Goal: Task Accomplishment & Management: Complete application form

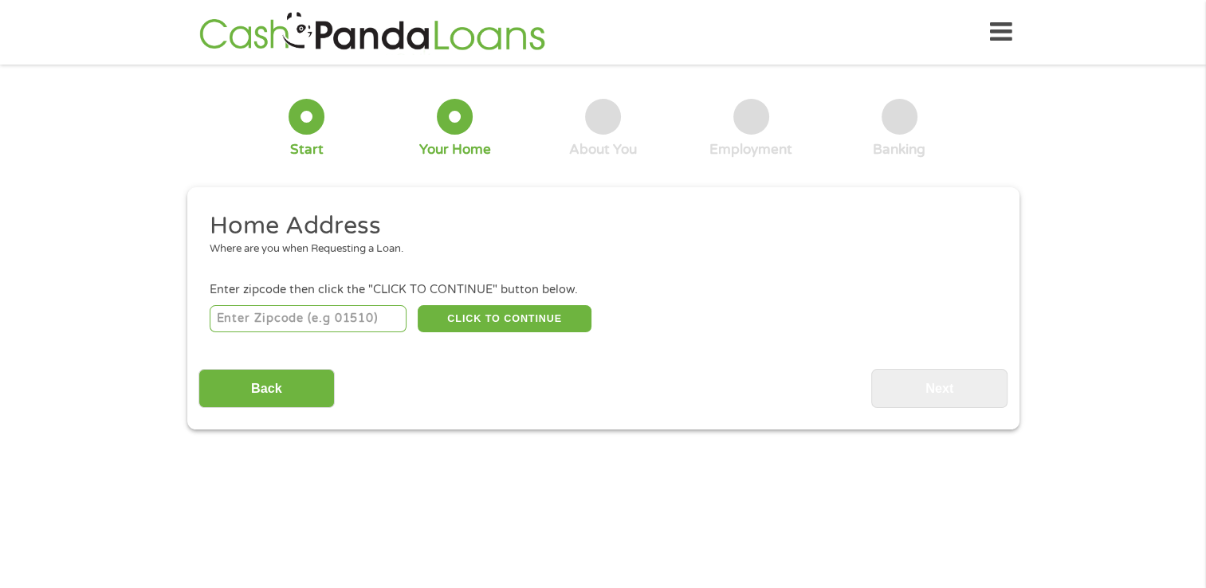
click at [335, 314] on input "number" at bounding box center [308, 318] width 197 height 27
type input "17268"
select select "[US_STATE]"
click at [543, 324] on button "CLICK TO CONTINUE" at bounding box center [505, 318] width 174 height 27
type input "17268"
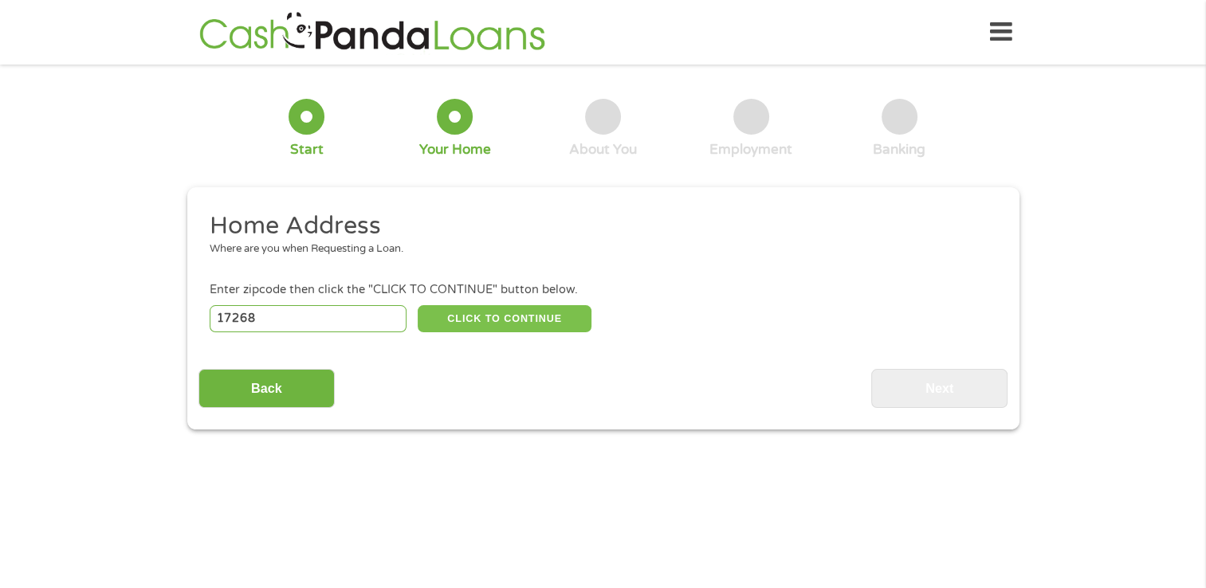
type input "Waynesboro"
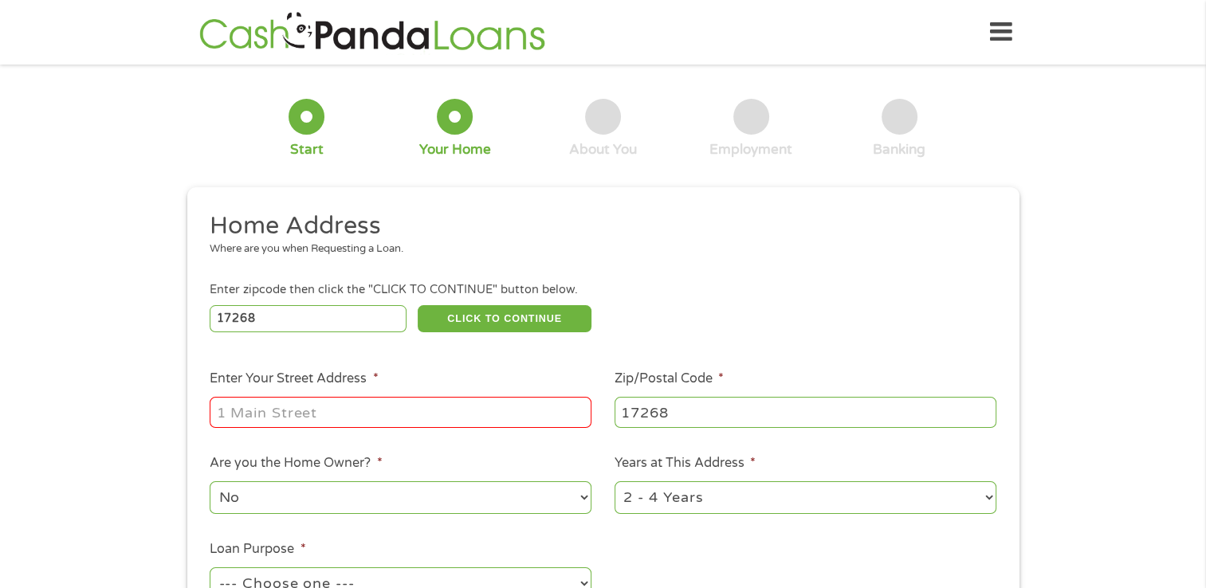
click at [425, 413] on input "Enter Your Street Address *" at bounding box center [401, 412] width 382 height 30
type input "[STREET_ADDRESS]"
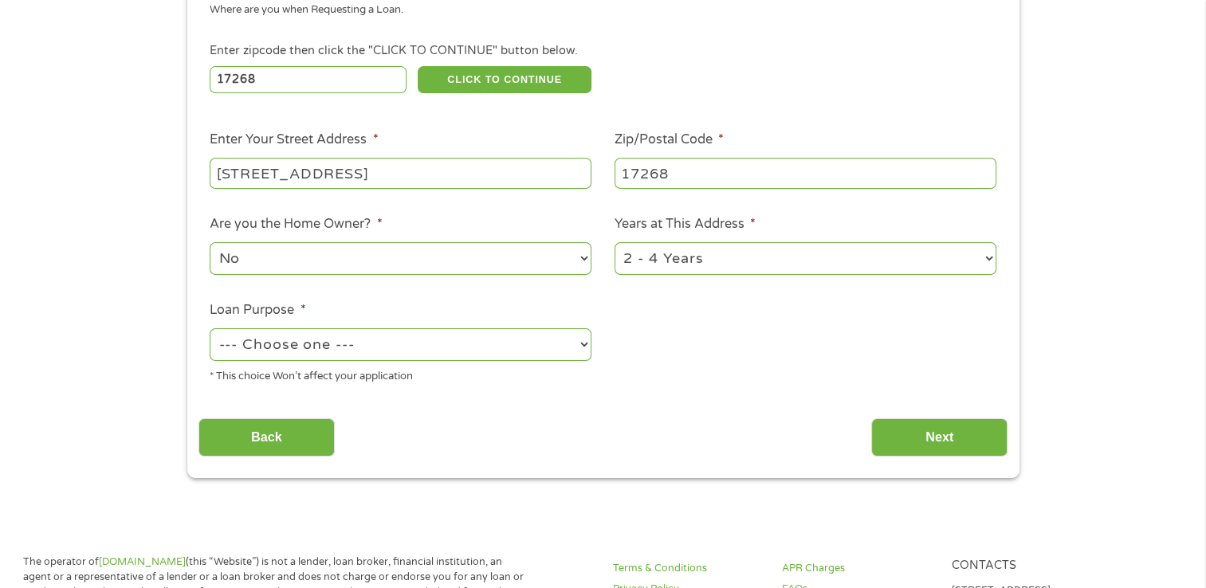
click at [335, 264] on select "No Yes" at bounding box center [401, 258] width 382 height 33
select select "yes"
click at [210, 244] on select "No Yes" at bounding box center [401, 258] width 382 height 33
click at [340, 354] on select "--- Choose one --- Pay Bills Debt Consolidation Home Improvement Major Purchase…" at bounding box center [401, 344] width 382 height 33
select select "paybills"
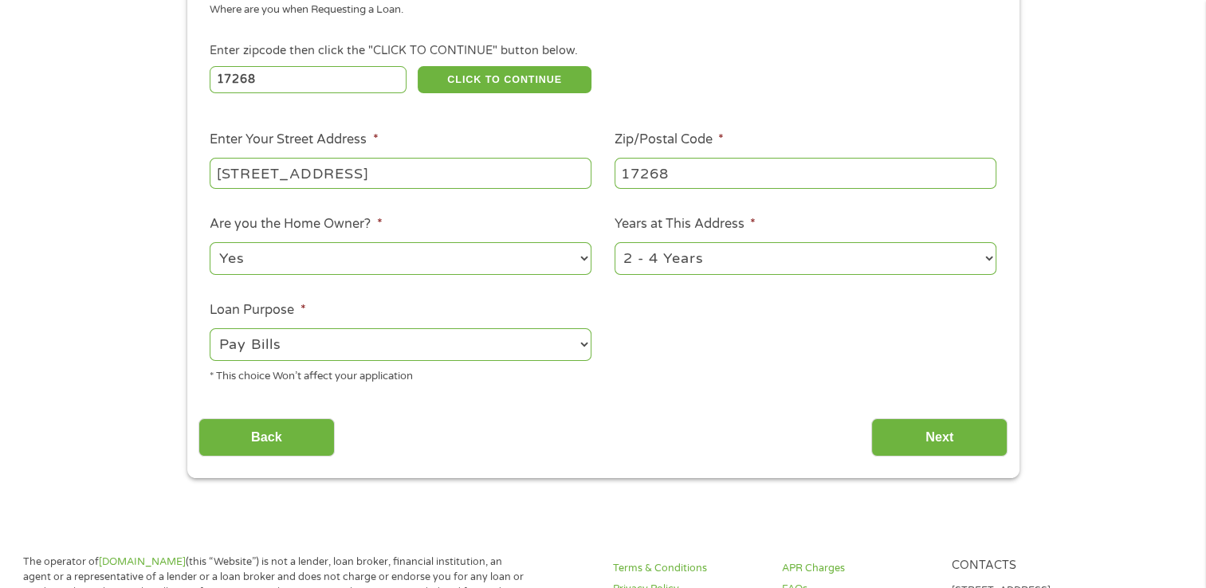
click at [210, 330] on select "--- Choose one --- Pay Bills Debt Consolidation Home Improvement Major Purchase…" at bounding box center [401, 344] width 382 height 33
click at [916, 452] on input "Next" at bounding box center [939, 438] width 136 height 39
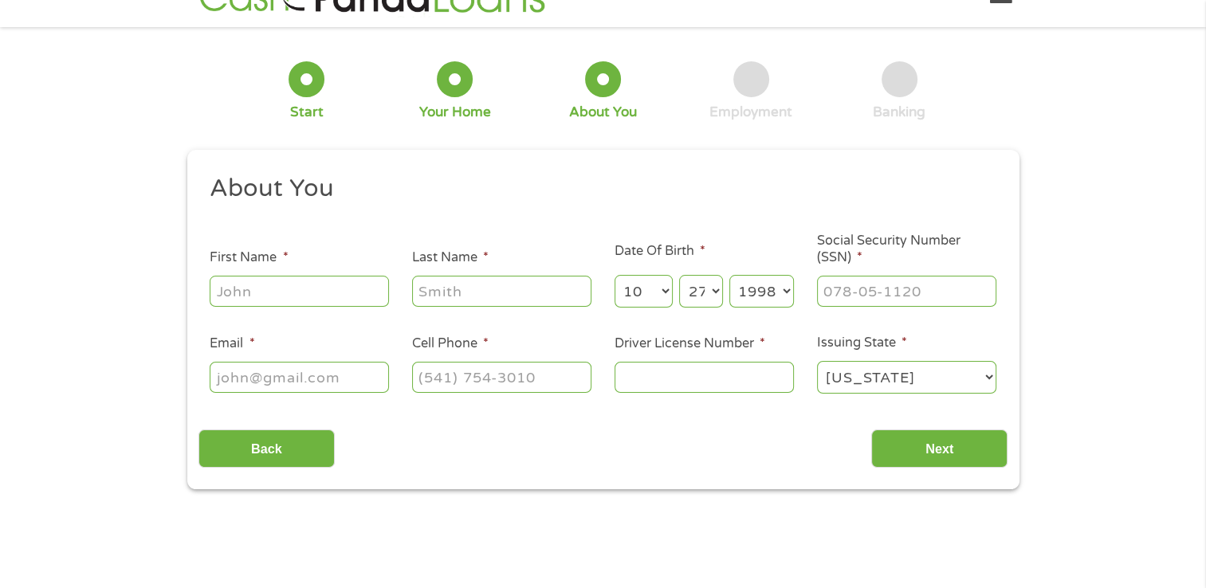
scroll to position [0, 0]
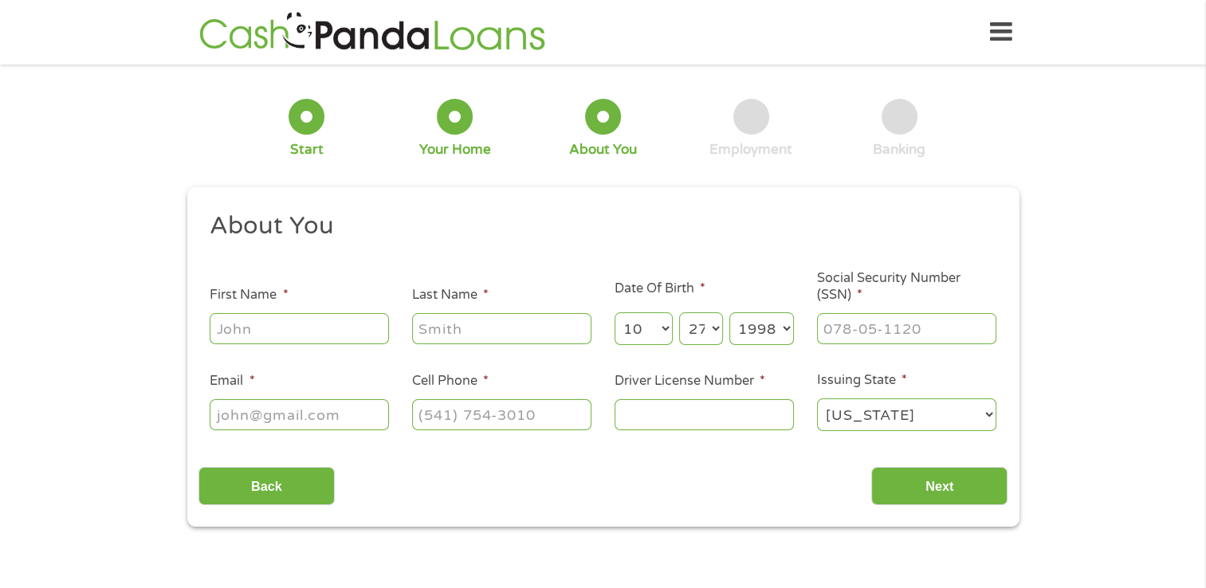
click at [311, 330] on input "First Name *" at bounding box center [299, 328] width 179 height 30
type input "[PERSON_NAME]"
type input "[EMAIL_ADDRESS][DOMAIN_NAME]"
type input "[PHONE_NUMBER]"
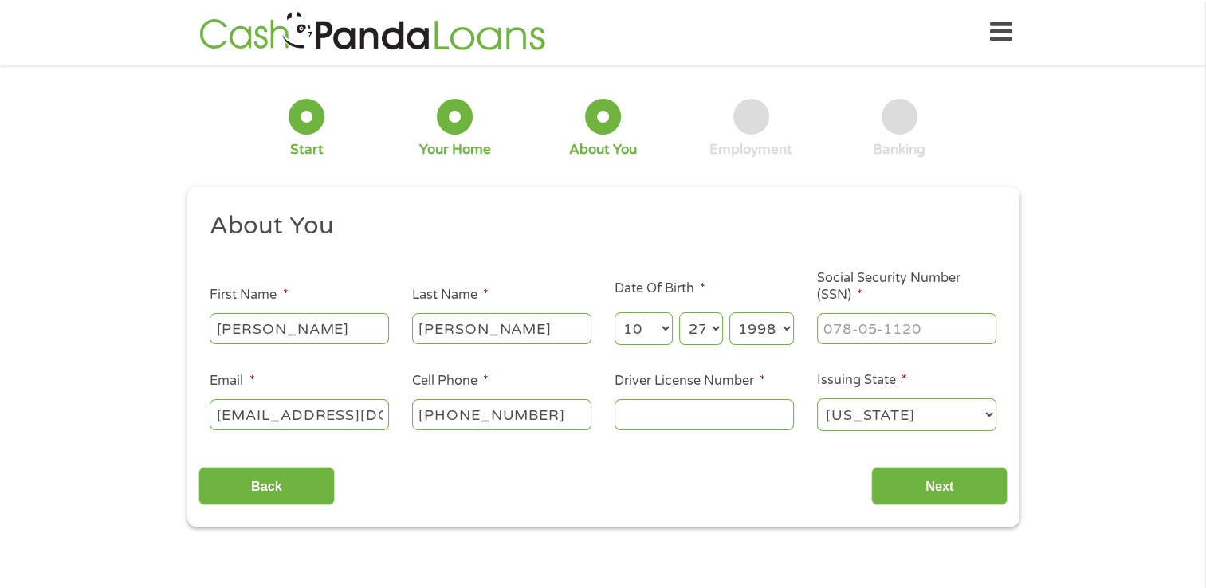
click at [639, 426] on input "Driver License Number *" at bounding box center [704, 414] width 179 height 30
type input "32078076"
click at [903, 320] on input "___-__-____" at bounding box center [906, 328] width 179 height 30
type input "179-78-1784"
click at [930, 490] on input "Next" at bounding box center [939, 486] width 136 height 39
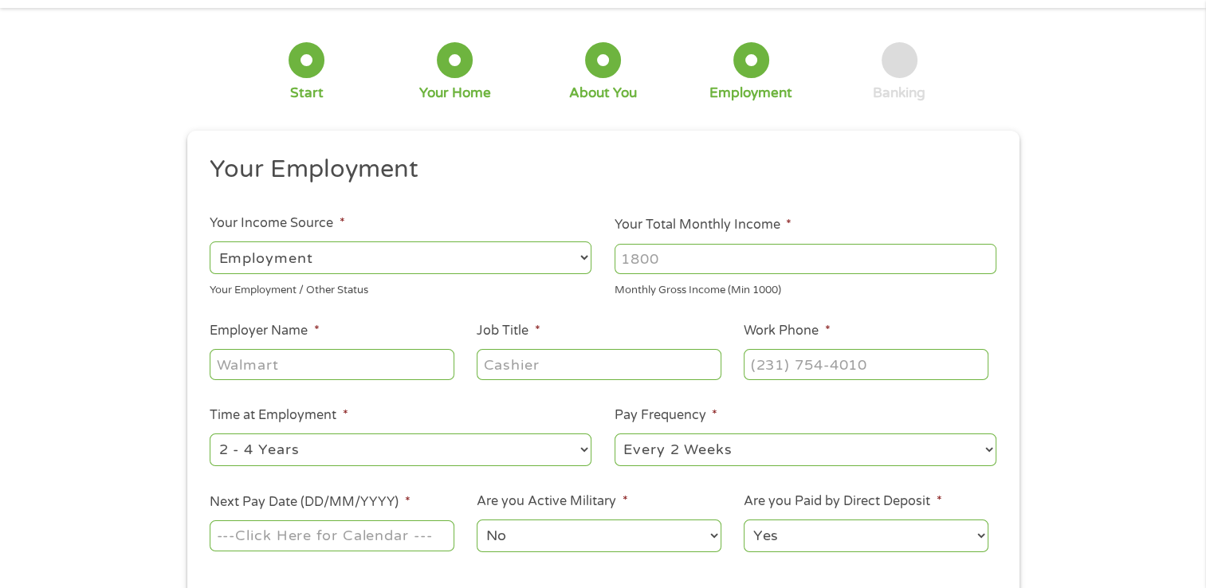
scroll to position [159, 0]
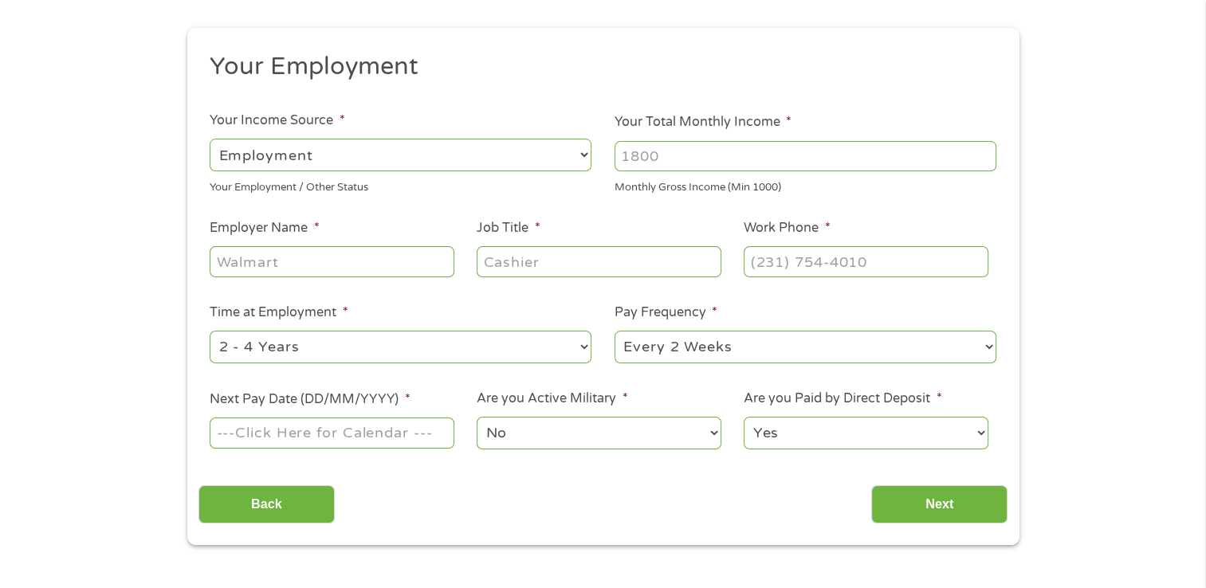
click at [363, 270] on input "Employer Name *" at bounding box center [332, 261] width 244 height 30
type input "OSI"
type input "p"
type input "Program Specialist"
type input "[PHONE_NUMBER]"
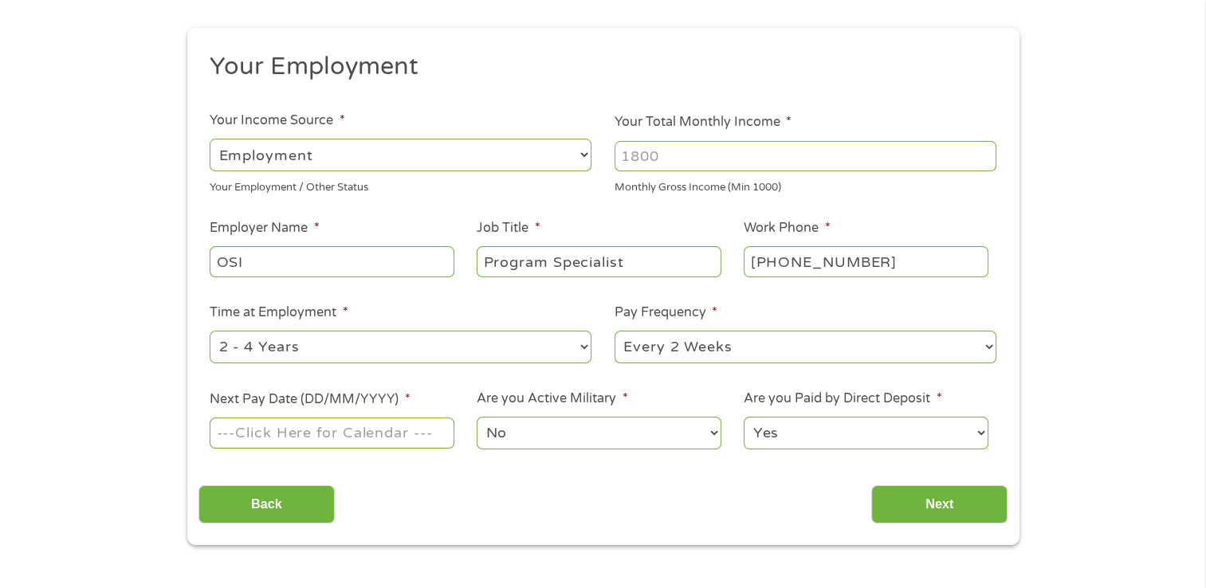
click at [711, 148] on input "Your Total Monthly Income *" at bounding box center [806, 156] width 382 height 30
click at [696, 160] on input "Your Total Monthly Income *" at bounding box center [806, 156] width 382 height 30
type input "3000"
click at [345, 429] on input "Next Pay Date (DD/MM/YYYY) *" at bounding box center [332, 433] width 244 height 30
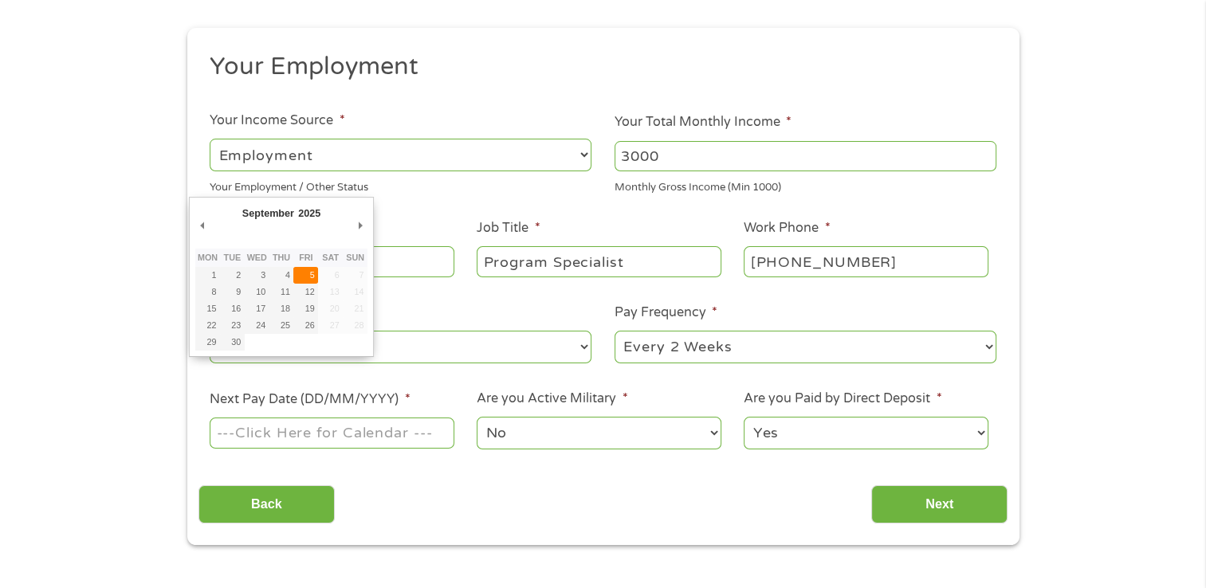
type input "[DATE]"
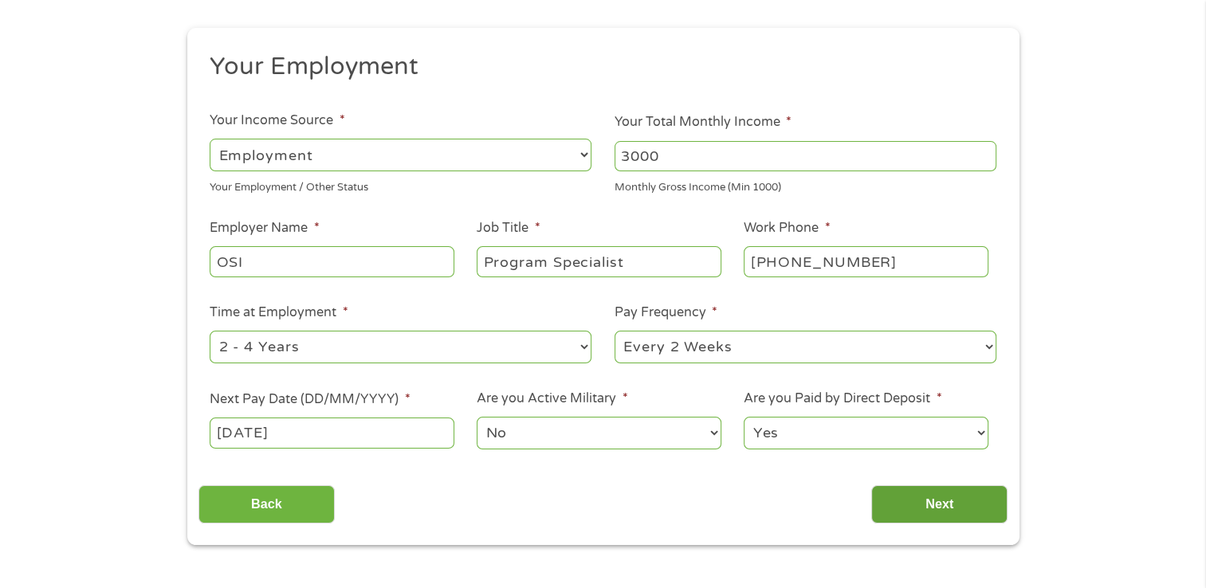
click at [912, 490] on input "Next" at bounding box center [939, 505] width 136 height 39
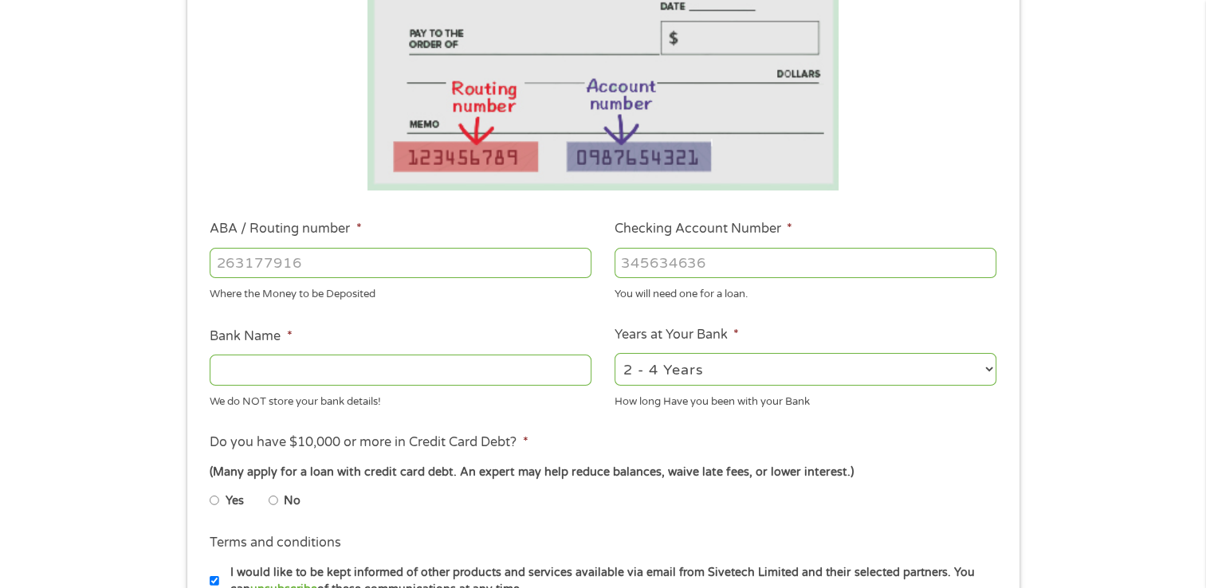
scroll to position [319, 0]
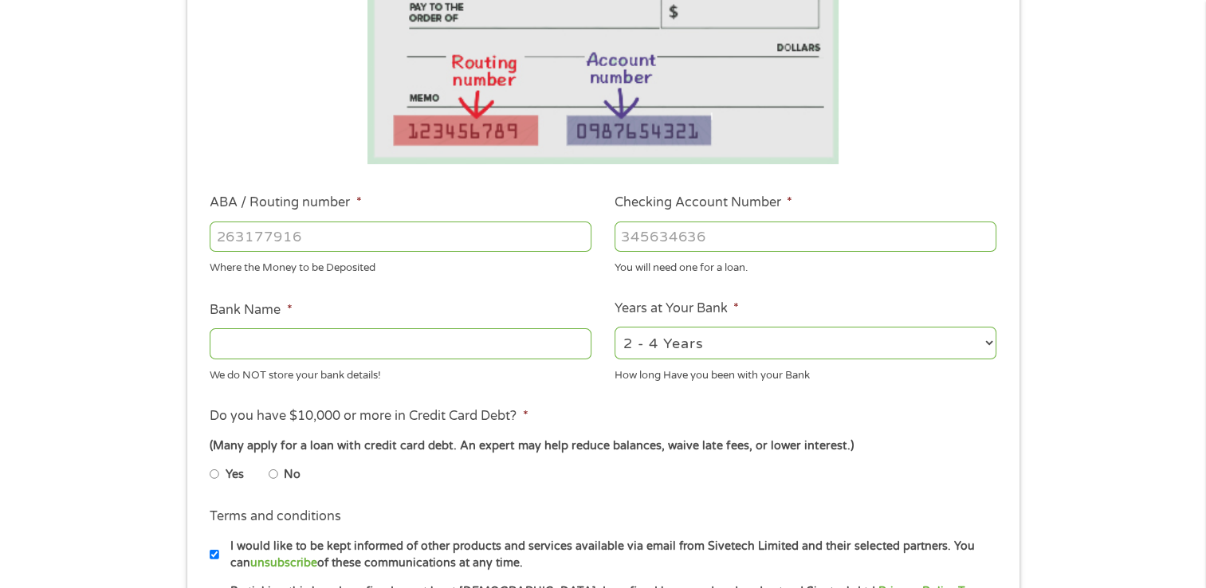
click at [389, 234] on input "ABA / Routing number *" at bounding box center [401, 237] width 382 height 30
click at [288, 340] on input "Bank Name *" at bounding box center [401, 343] width 382 height 30
click at [403, 236] on input "ABA / Routing number *" at bounding box center [401, 237] width 382 height 30
click at [718, 236] on input "Checking Account Number *" at bounding box center [806, 237] width 382 height 30
type input "60650"
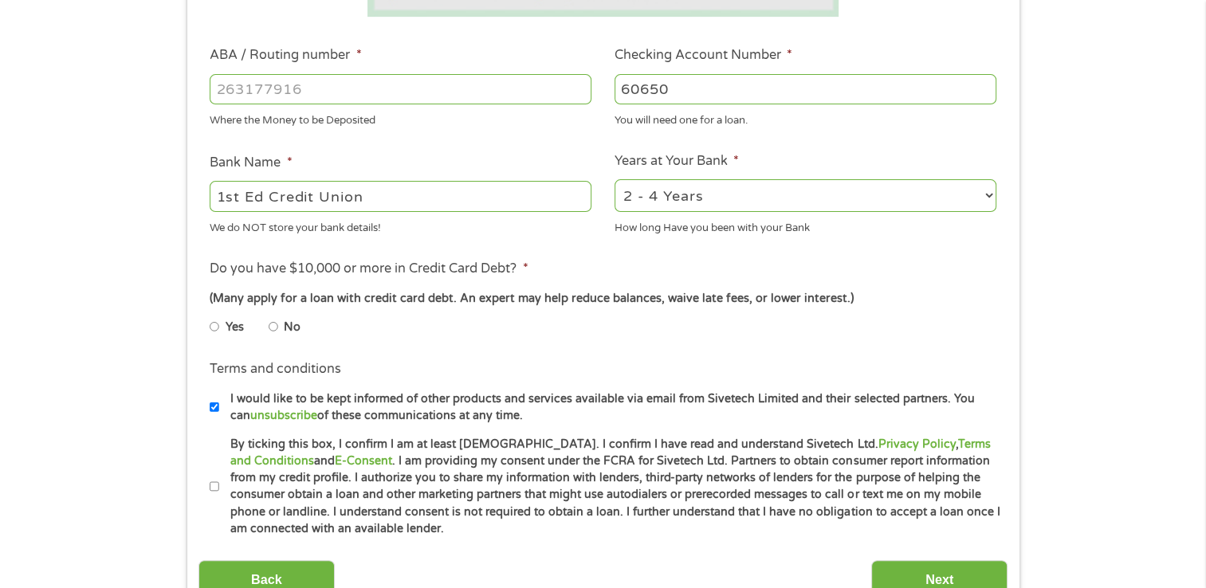
scroll to position [478, 0]
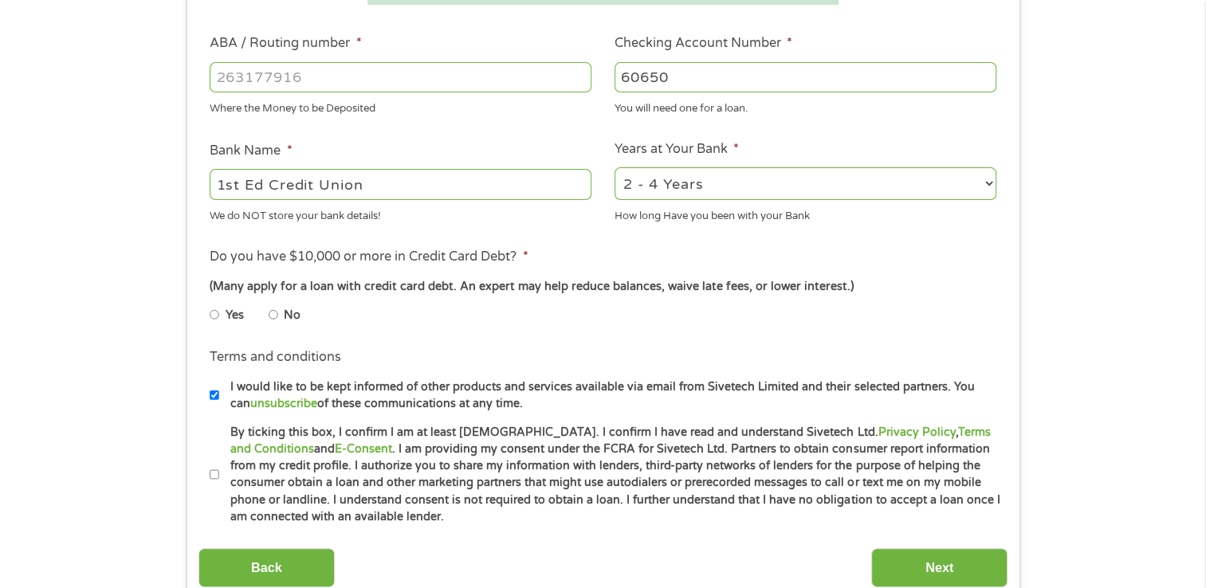
type input "1st Ed Credit Union"
click at [285, 317] on label "No" at bounding box center [292, 316] width 17 height 18
click at [278, 317] on input "No" at bounding box center [274, 315] width 10 height 26
radio input "true"
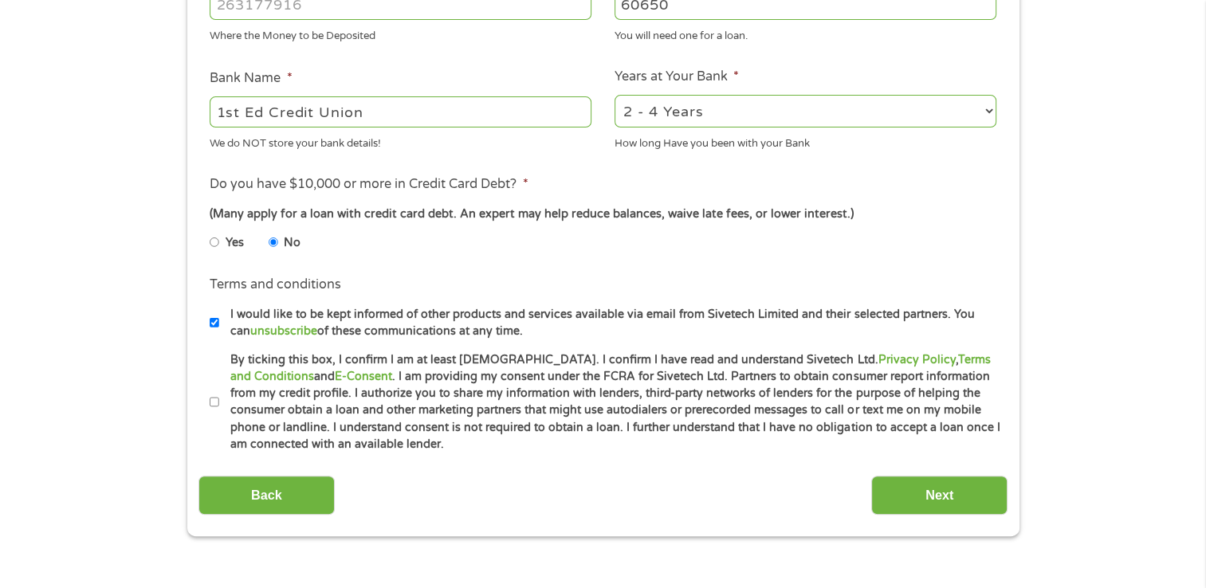
scroll to position [558, 0]
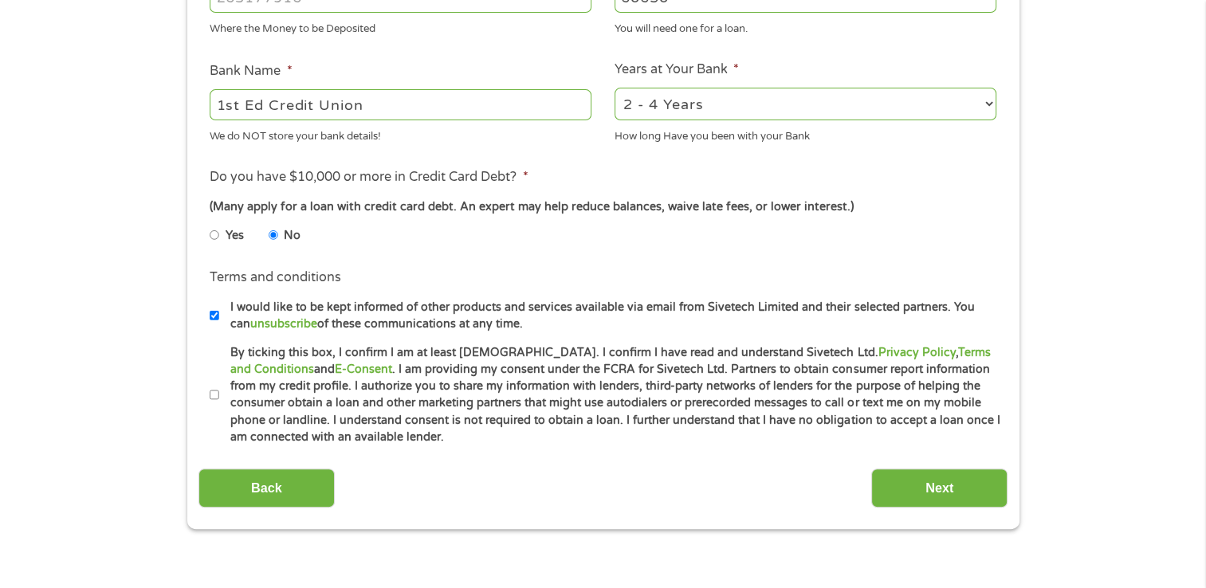
click at [219, 399] on label "By ticking this box, I confirm I am at least [DEMOGRAPHIC_DATA]. I confirm I ha…" at bounding box center [610, 395] width 782 height 102
click at [219, 399] on input "By ticking this box, I confirm I am at least [DEMOGRAPHIC_DATA]. I confirm I ha…" at bounding box center [215, 396] width 10 height 26
checkbox input "true"
click at [218, 321] on input "I would like to be kept informed of other products and services available via e…" at bounding box center [215, 316] width 10 height 26
checkbox input "false"
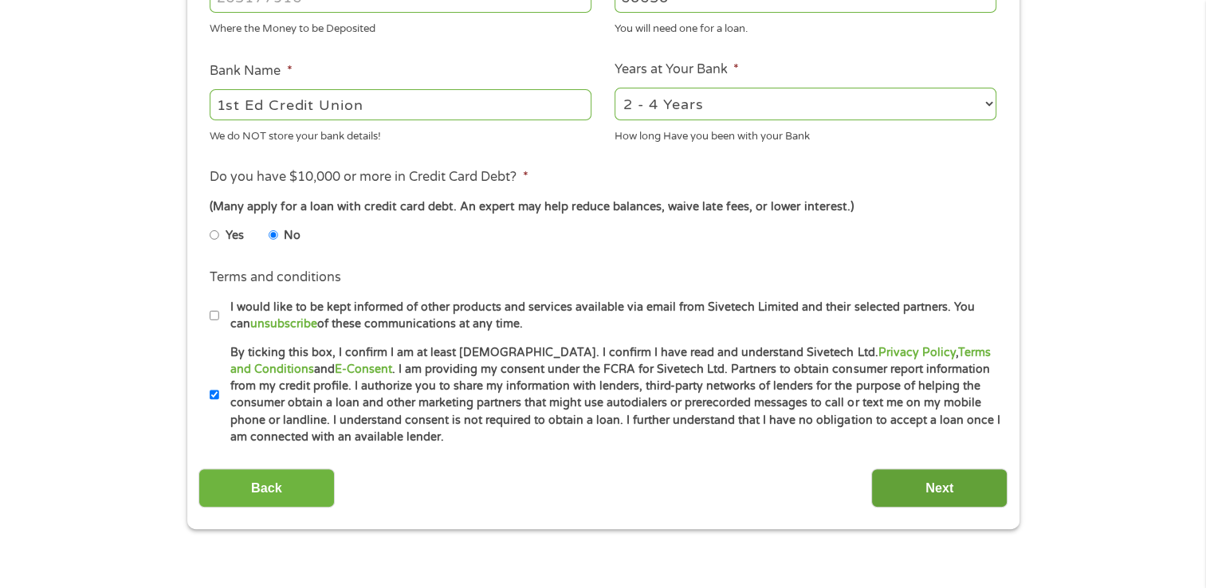
click at [959, 497] on input "Next" at bounding box center [939, 488] width 136 height 39
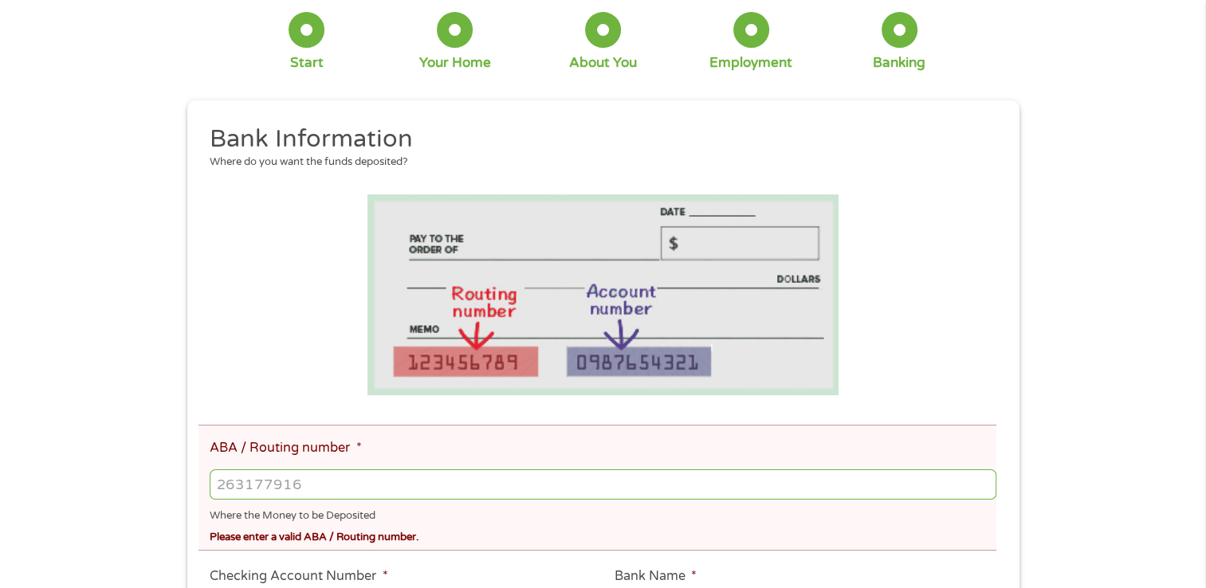
scroll to position [319, 0]
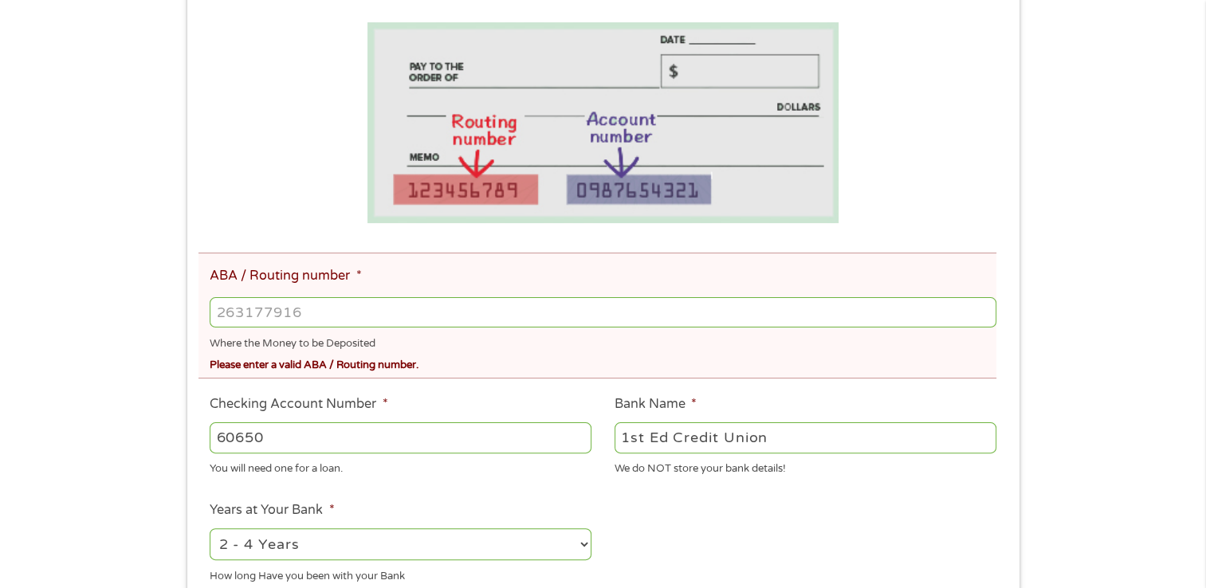
click at [358, 320] on input "ABA / Routing number *" at bounding box center [603, 312] width 786 height 30
type input "231379966"
type input "1ST ED CREDIT UNION"
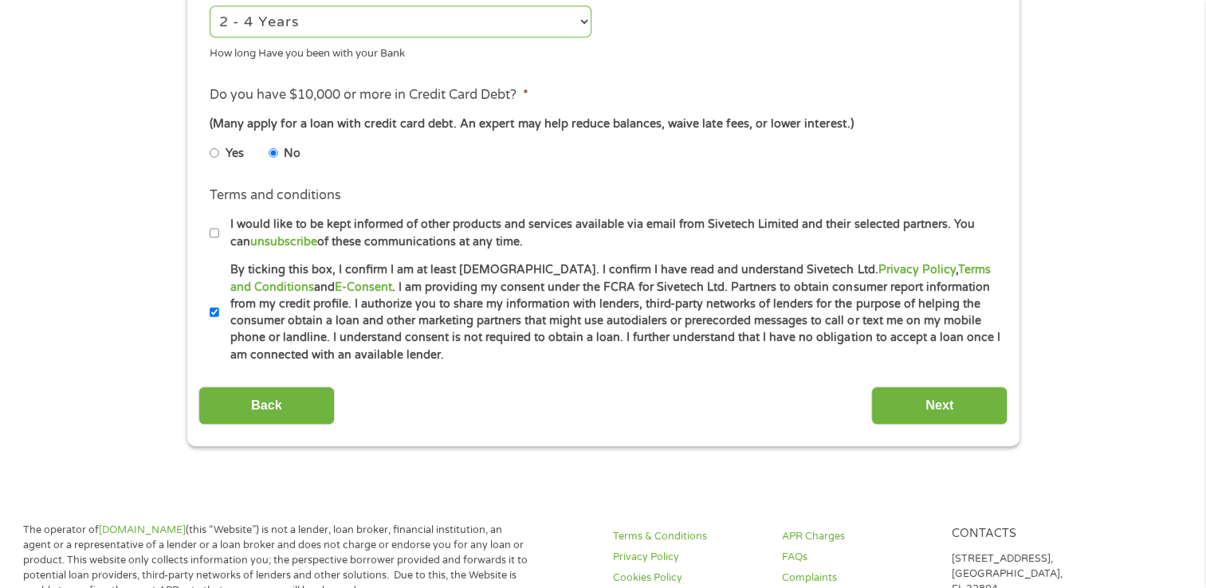
scroll to position [877, 0]
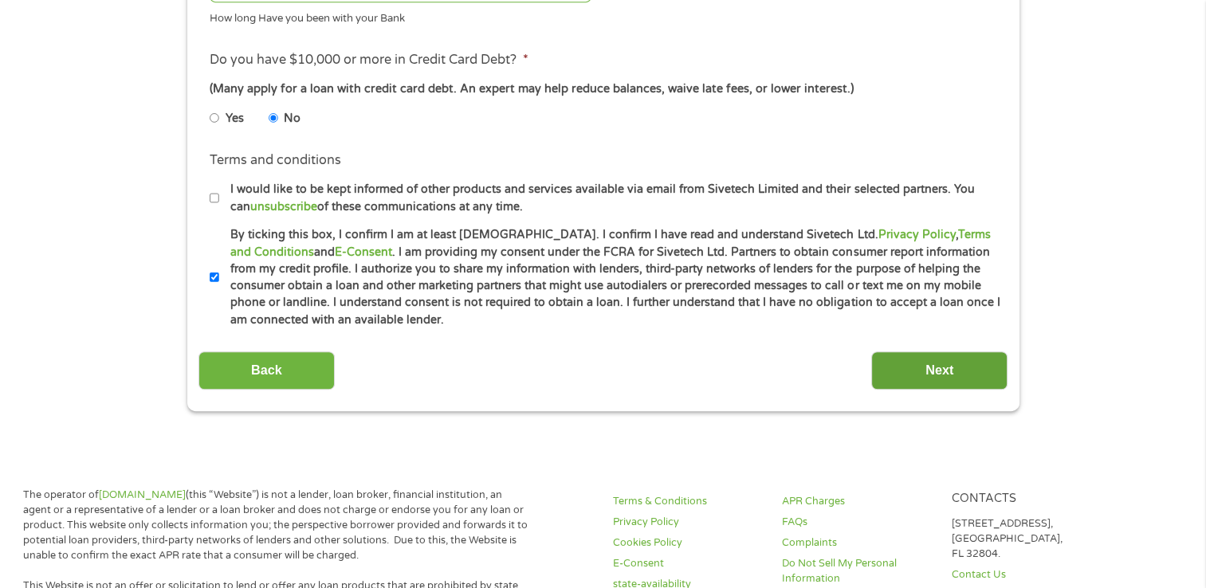
type input "231379966"
click at [931, 387] on input "Next" at bounding box center [939, 371] width 136 height 39
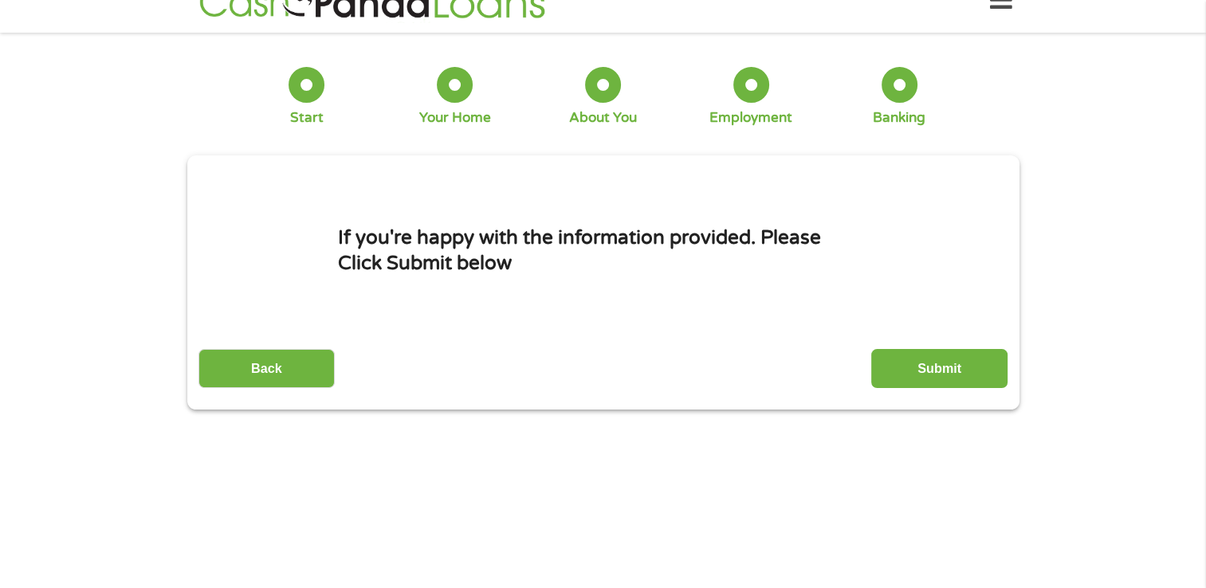
scroll to position [0, 0]
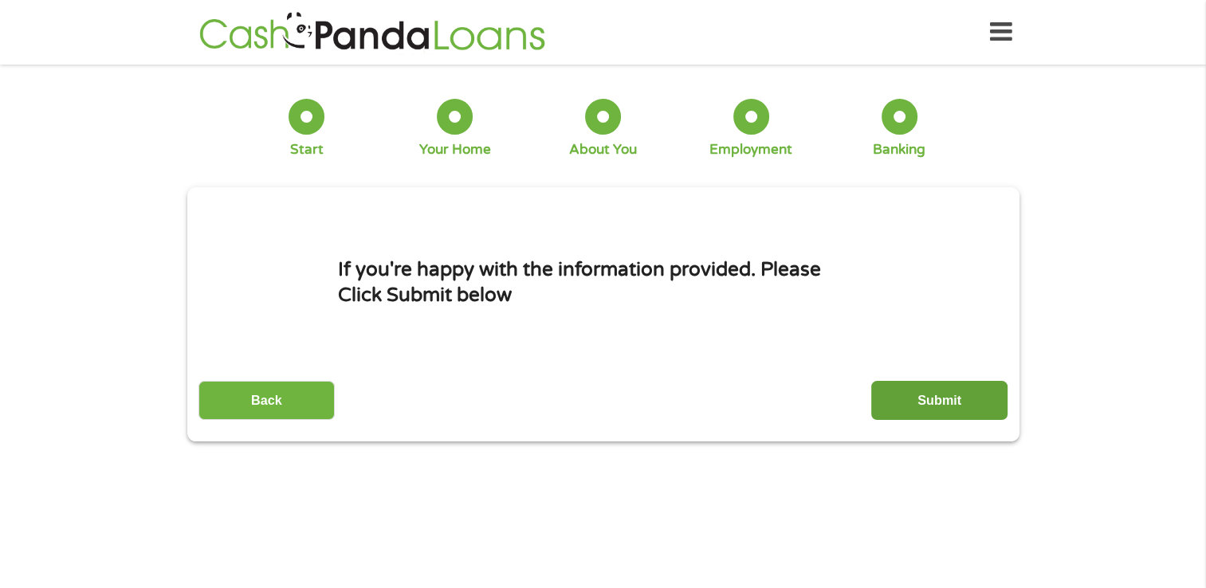
click at [906, 395] on input "Submit" at bounding box center [939, 400] width 136 height 39
